Goal: Information Seeking & Learning: Learn about a topic

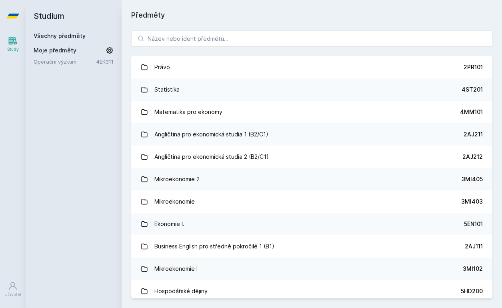
click at [168, 30] on div "Právo 2PR101 Statistika 4ST201 Matematika pro ekonomy 4MM101 Angličtina pro eko…" at bounding box center [312, 164] width 380 height 287
click at [170, 41] on input "search" at bounding box center [311, 38] width 361 height 16
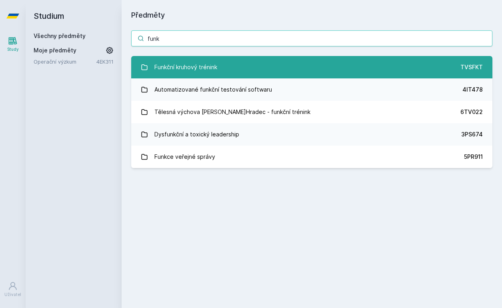
type input "funk"
click at [183, 70] on div "Funkční kruhový trénink" at bounding box center [185, 67] width 63 height 16
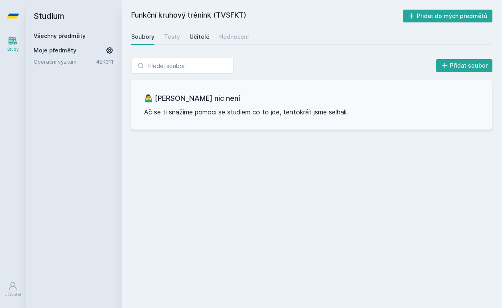
click at [197, 38] on div "Učitelé" at bounding box center [199, 37] width 20 height 8
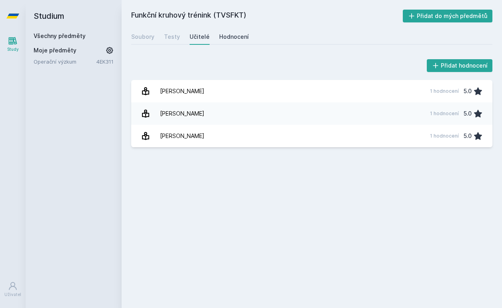
click at [237, 42] on link "Hodnocení" at bounding box center [234, 37] width 30 height 16
